Goal: Find specific page/section: Find specific page/section

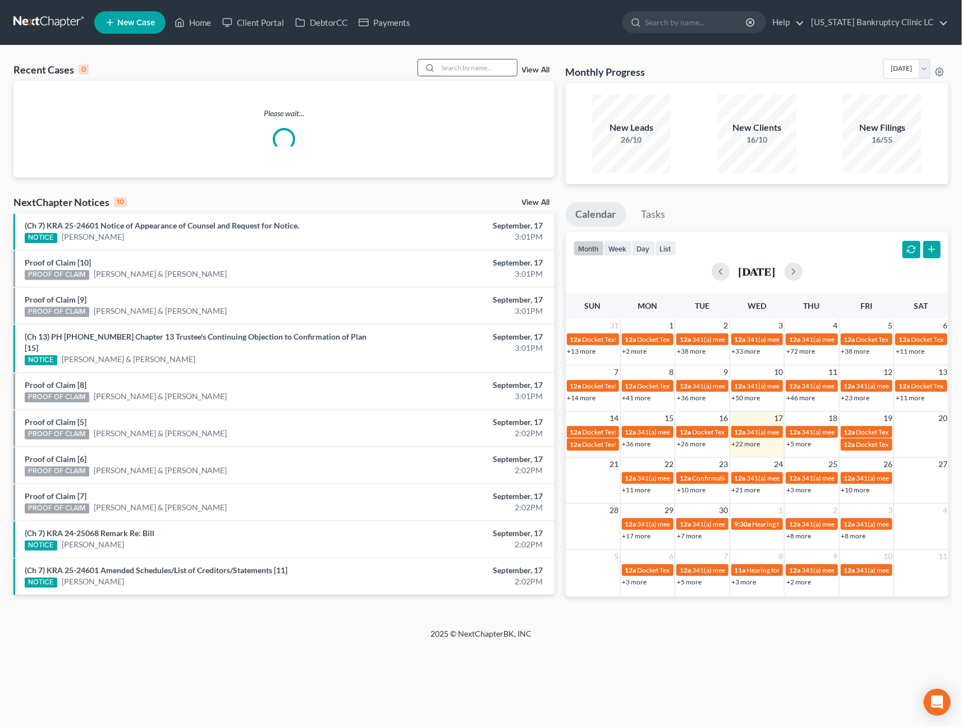
click at [463, 68] on input "search" at bounding box center [478, 68] width 79 height 16
type input "[PERSON_NAME]"
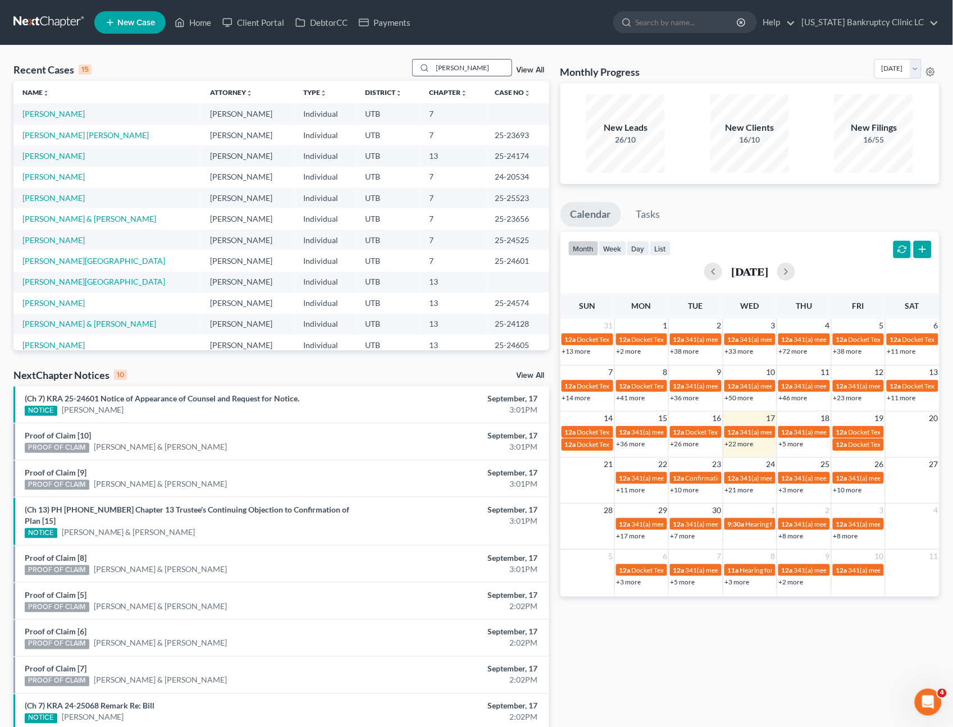
click at [483, 66] on input "[PERSON_NAME]" at bounding box center [472, 68] width 79 height 16
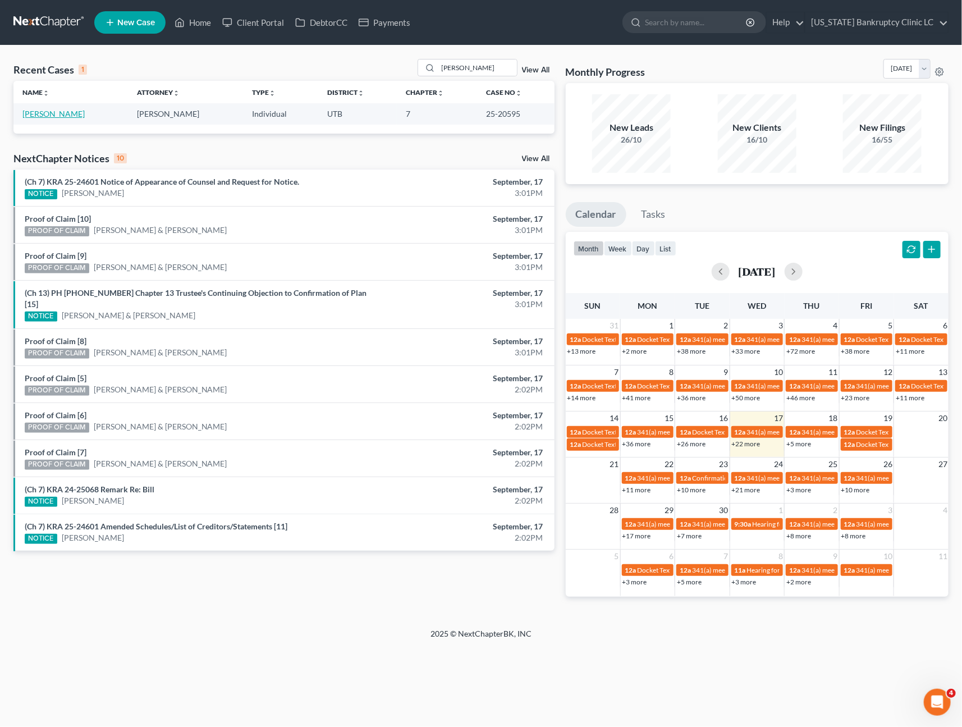
click at [58, 112] on link "[PERSON_NAME]" at bounding box center [53, 114] width 62 height 10
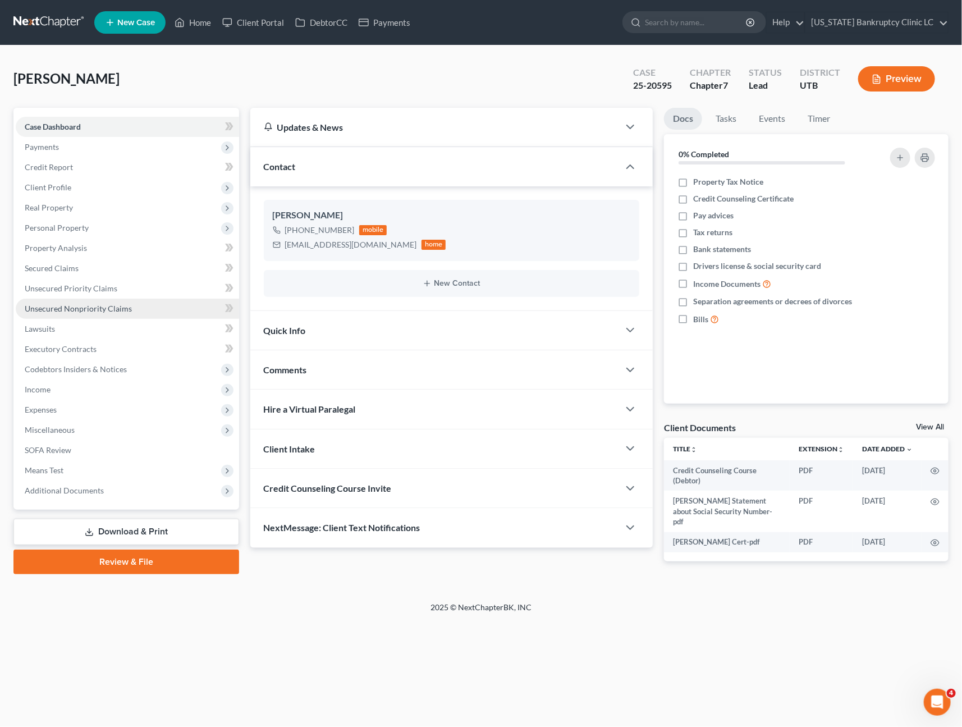
click at [105, 309] on span "Unsecured Nonpriority Claims" at bounding box center [78, 309] width 107 height 10
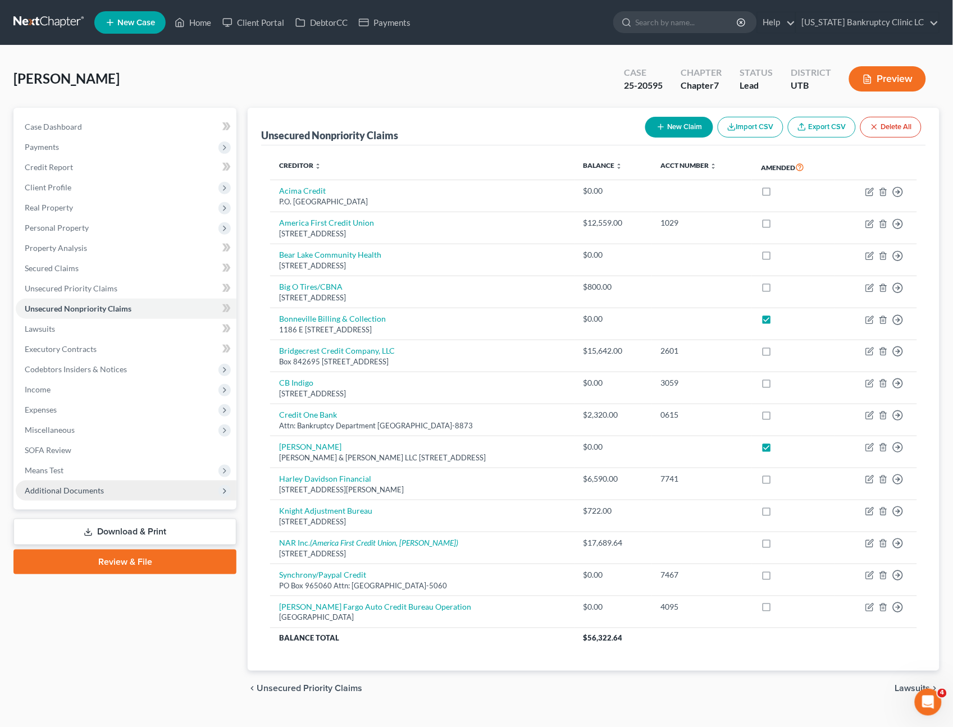
click at [76, 486] on span "Additional Documents" at bounding box center [64, 491] width 79 height 10
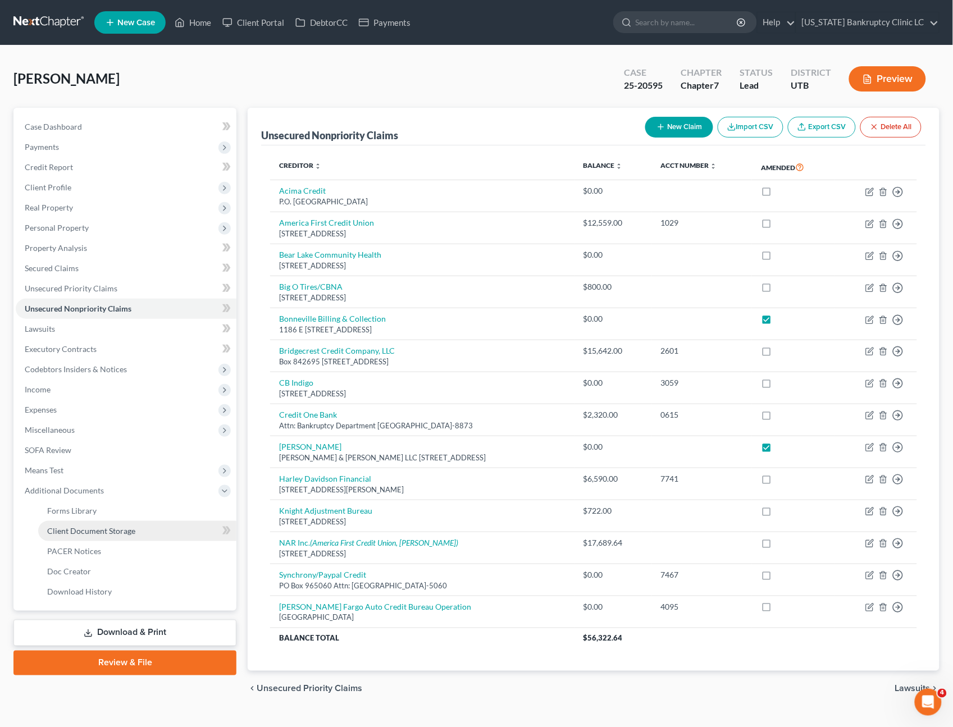
click at [118, 528] on span "Client Document Storage" at bounding box center [91, 531] width 88 height 10
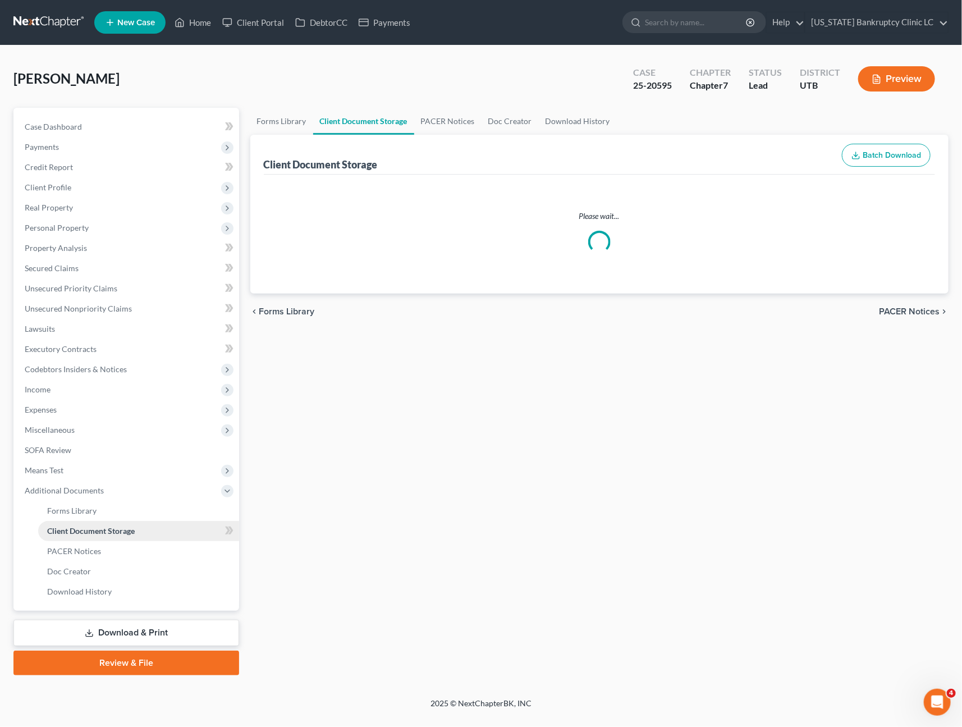
select select "30"
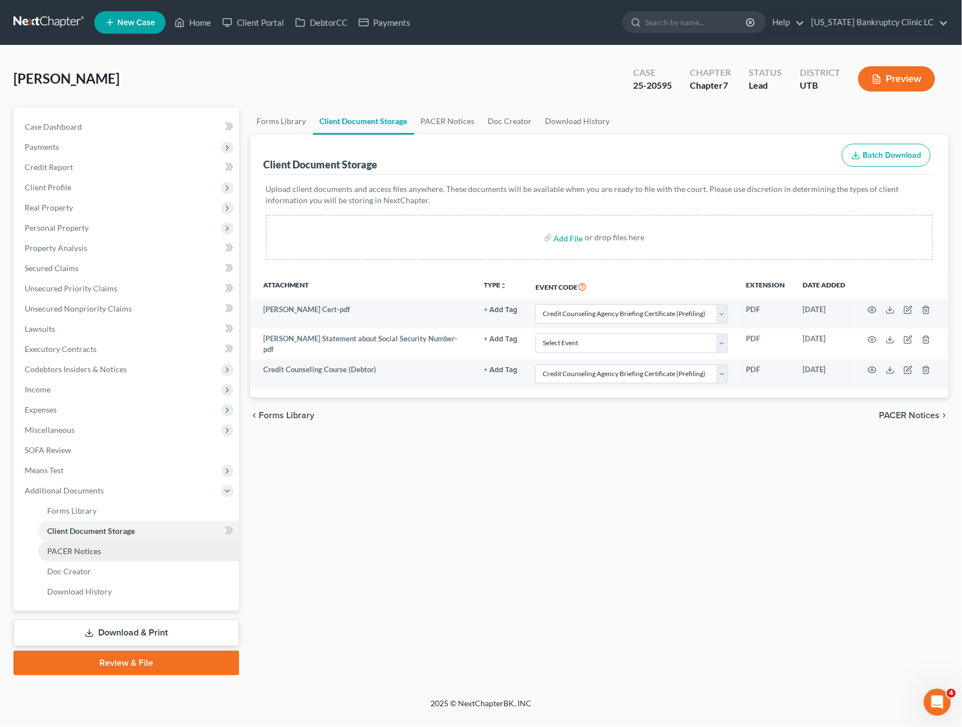
click at [86, 548] on span "PACER Notices" at bounding box center [74, 551] width 54 height 10
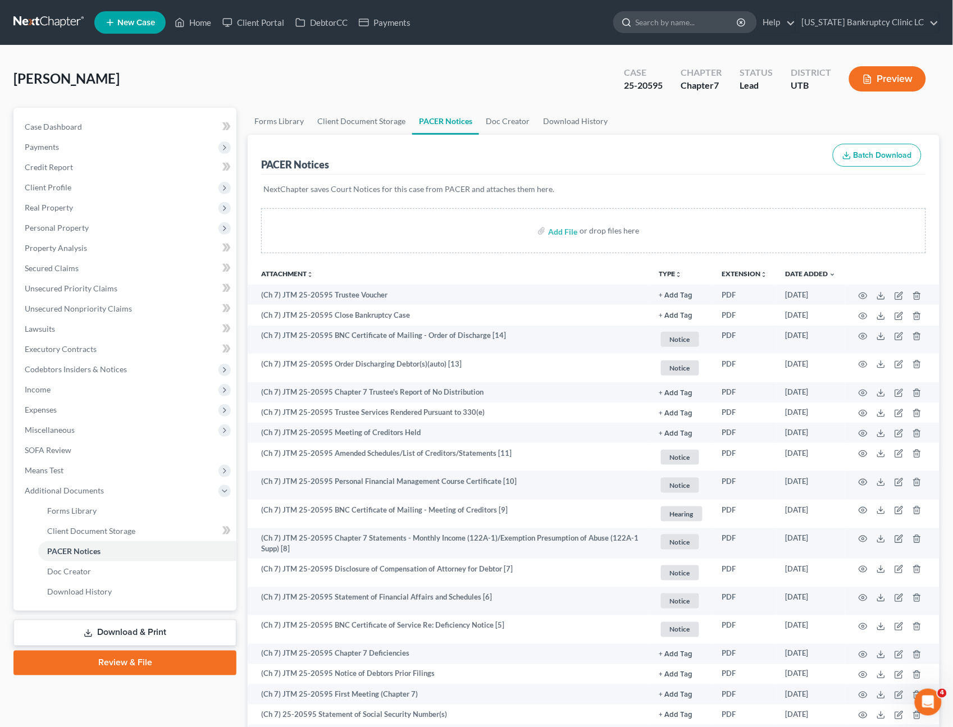
click at [690, 30] on input "search" at bounding box center [687, 22] width 103 height 21
type input "[PERSON_NAME]"
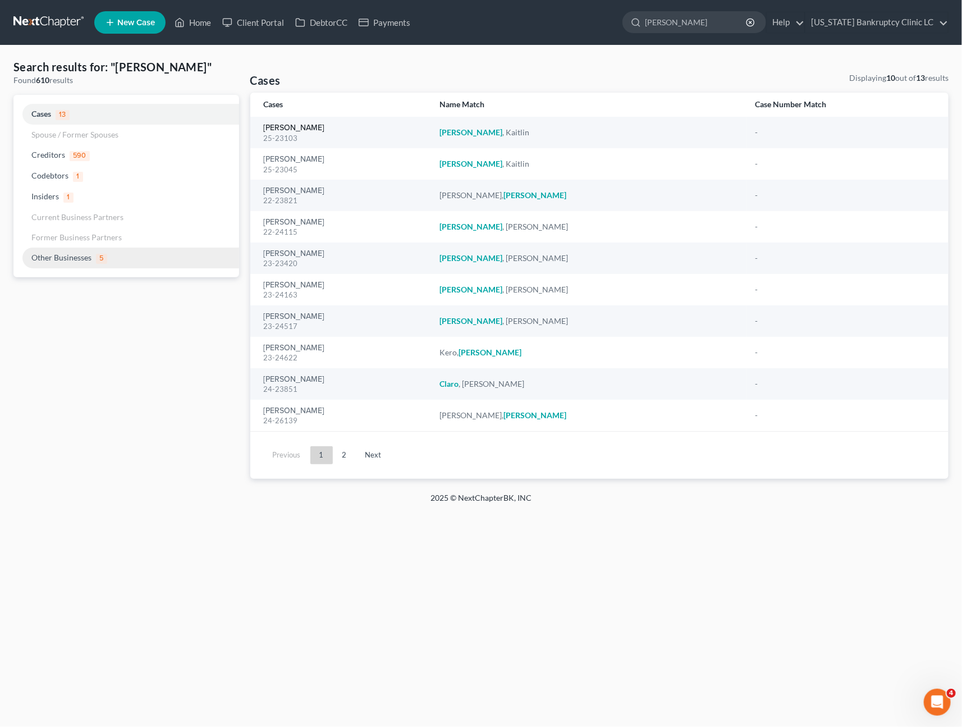
drag, startPoint x: 276, startPoint y: 126, endPoint x: 223, endPoint y: 245, distance: 130.5
click at [277, 126] on link "[PERSON_NAME]" at bounding box center [294, 128] width 61 height 8
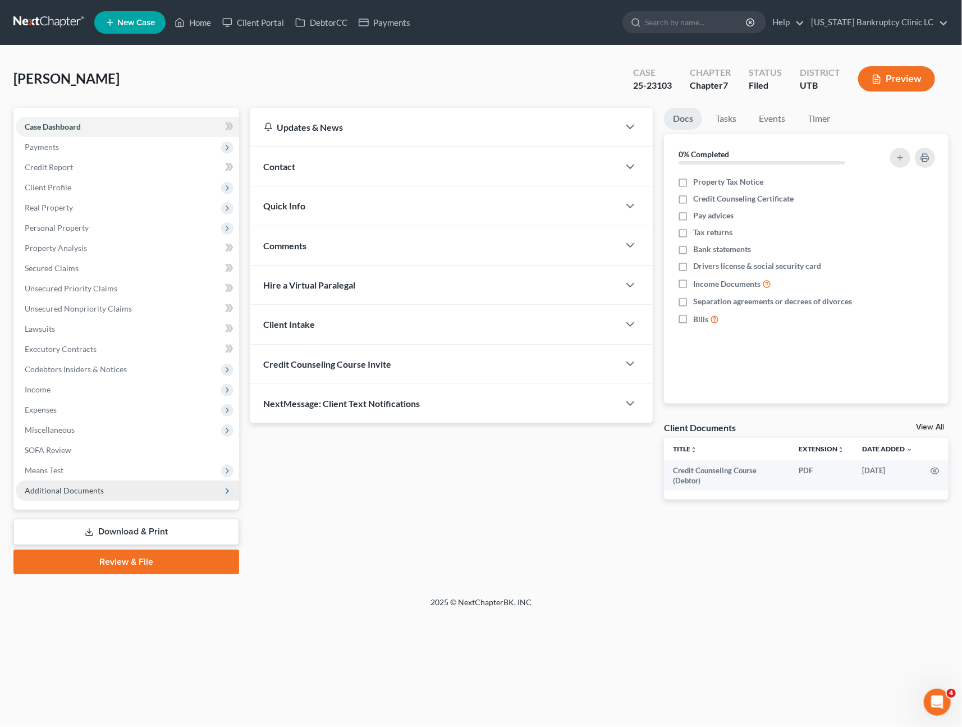
click at [54, 489] on span "Additional Documents" at bounding box center [64, 491] width 79 height 10
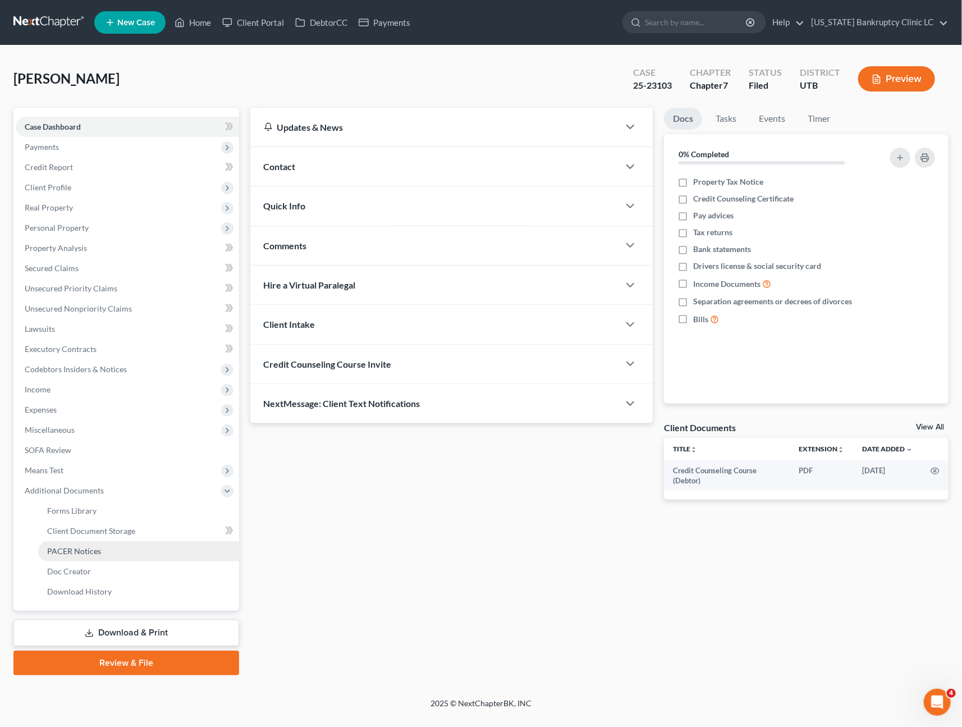
click at [76, 542] on link "PACER Notices" at bounding box center [138, 551] width 201 height 20
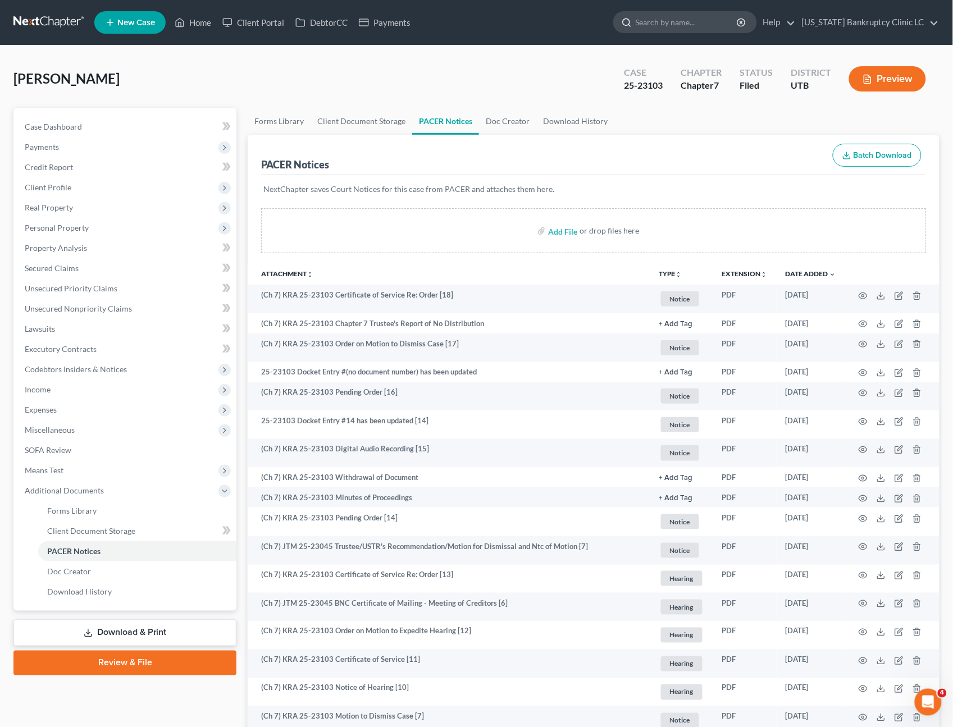
click at [700, 17] on input "search" at bounding box center [687, 22] width 103 height 21
type input "[PERSON_NAME]"
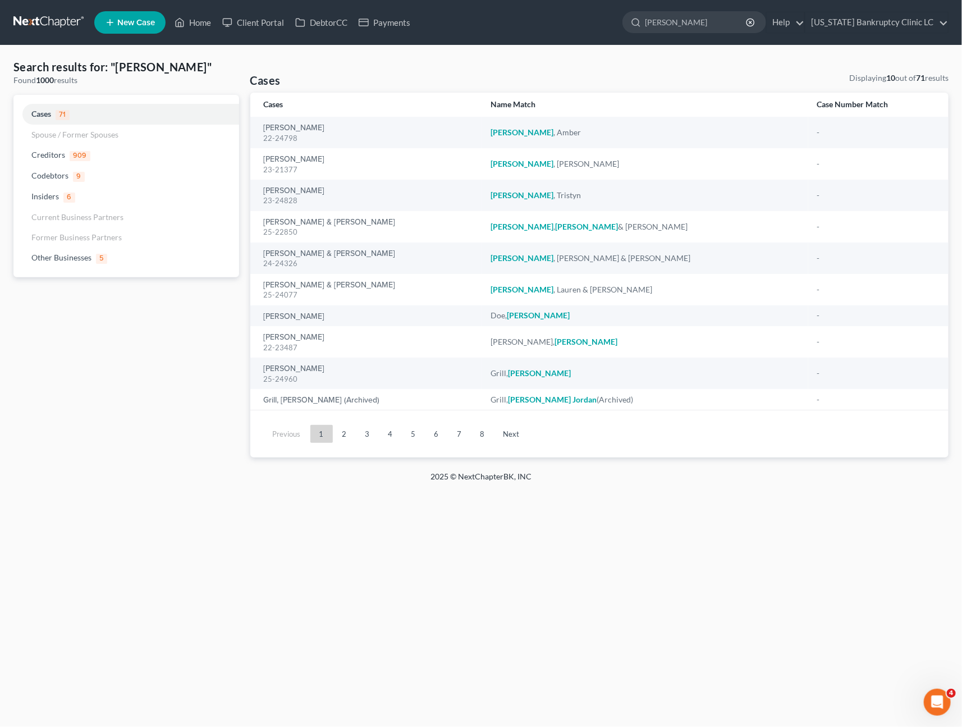
drag, startPoint x: 708, startPoint y: 26, endPoint x: 591, endPoint y: 0, distance: 119.6
click at [601, 7] on nav "Home New Case Client Portal DebtorCC Payments [US_STATE] Bankruptcy Clinic LC […" at bounding box center [481, 22] width 962 height 45
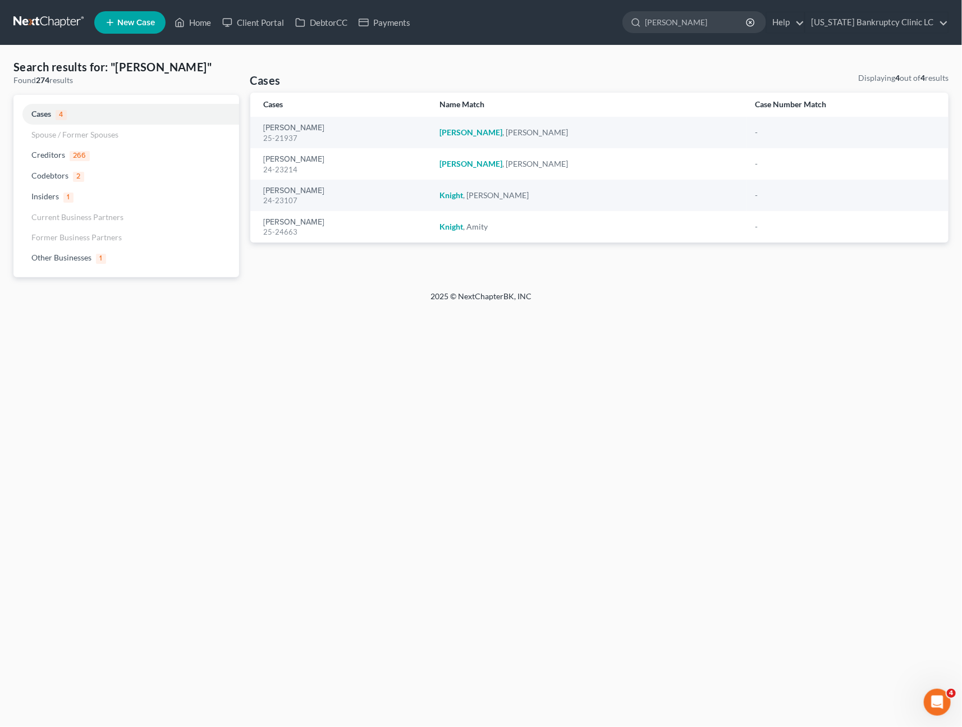
type input "[PERSON_NAME]"
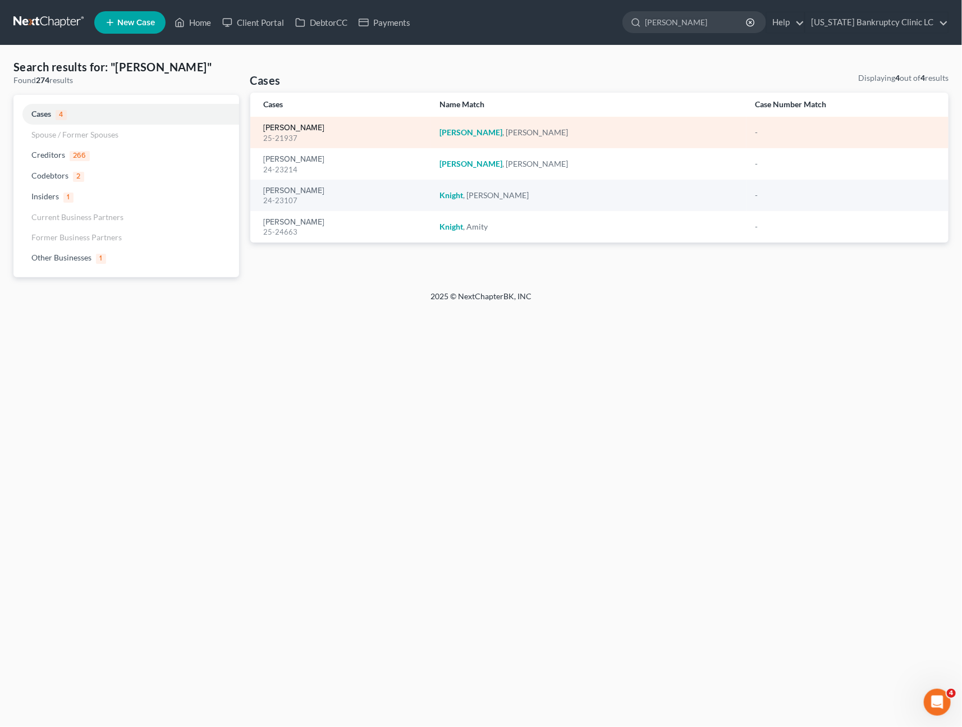
click at [305, 129] on link "[PERSON_NAME]" at bounding box center [294, 128] width 61 height 8
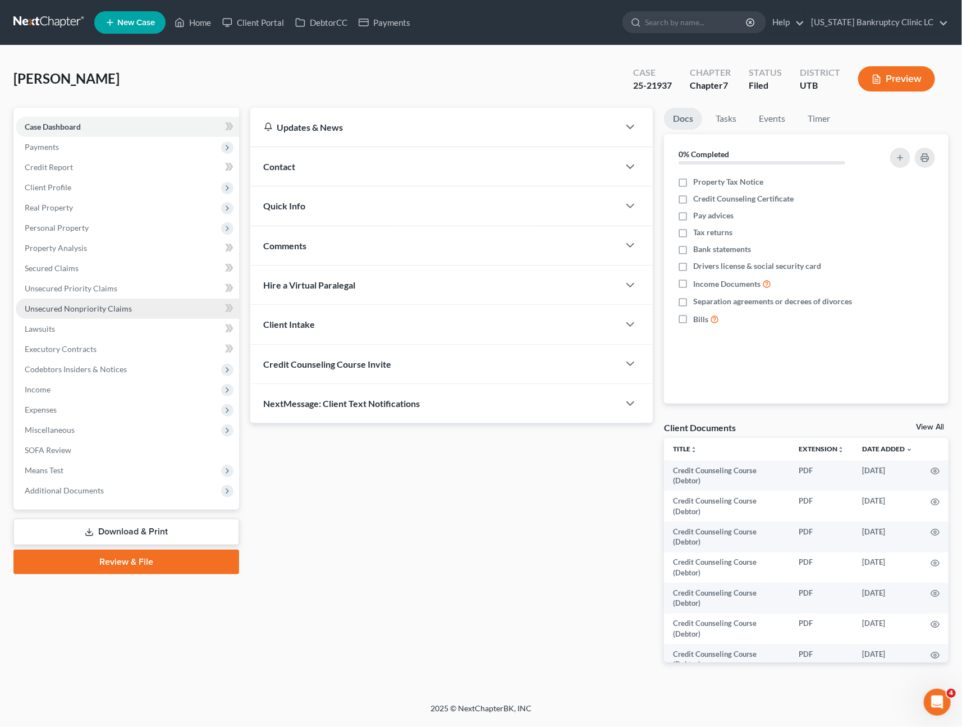
click at [111, 309] on span "Unsecured Nonpriority Claims" at bounding box center [78, 309] width 107 height 10
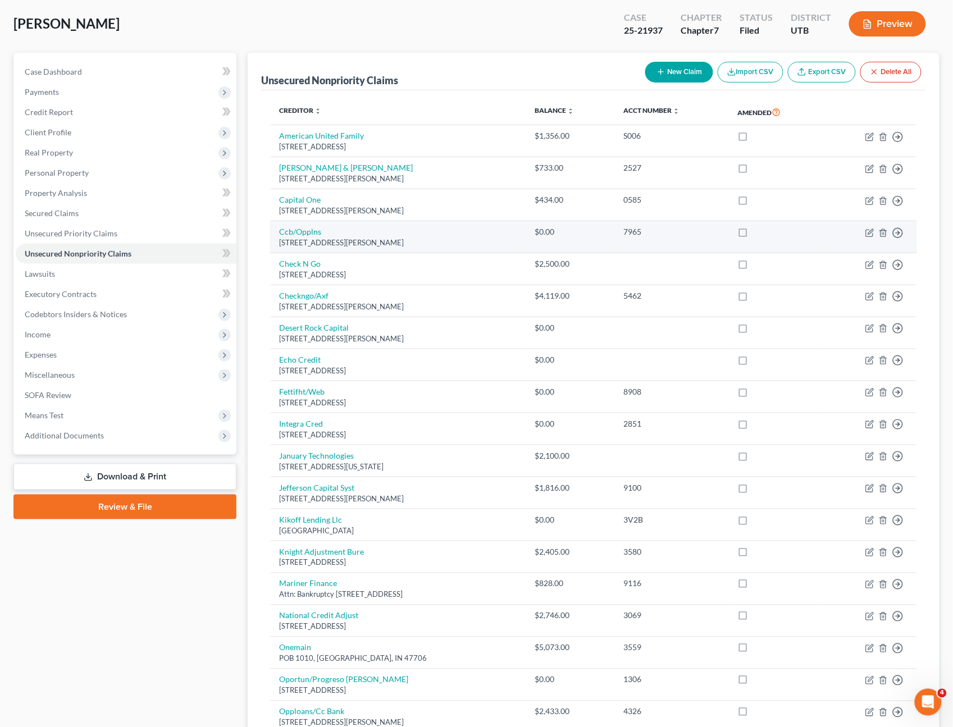
scroll to position [62, 0]
